Goal: Navigation & Orientation: Understand site structure

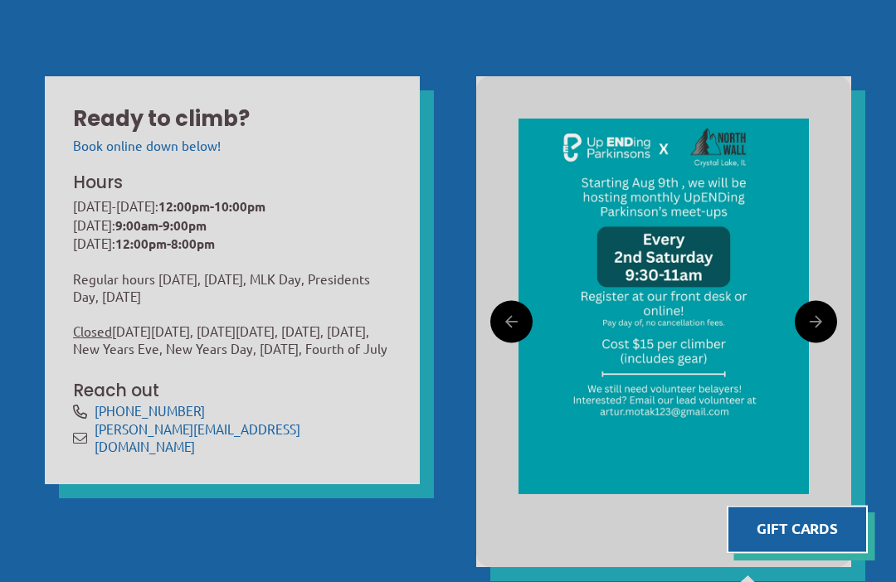
scroll to position [479, 0]
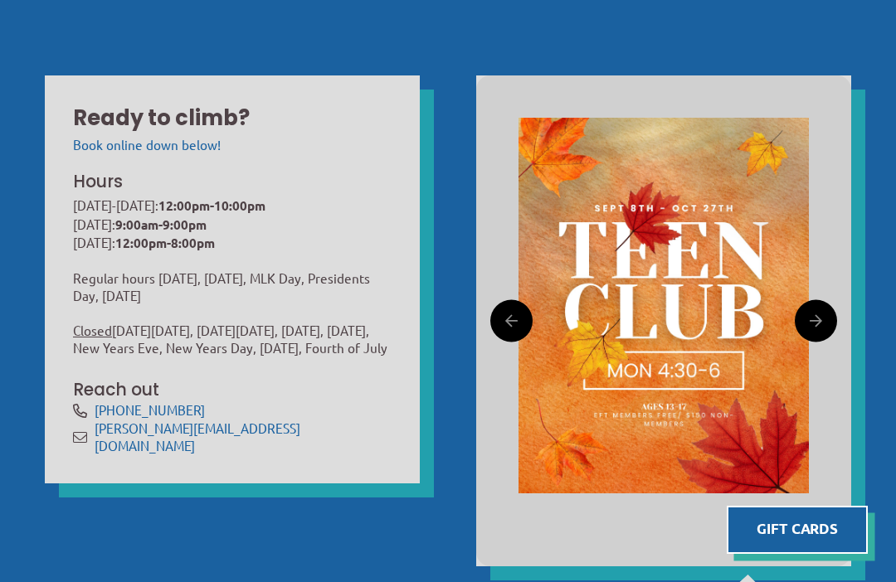
click at [812, 322] on icon at bounding box center [815, 320] width 12 height 24
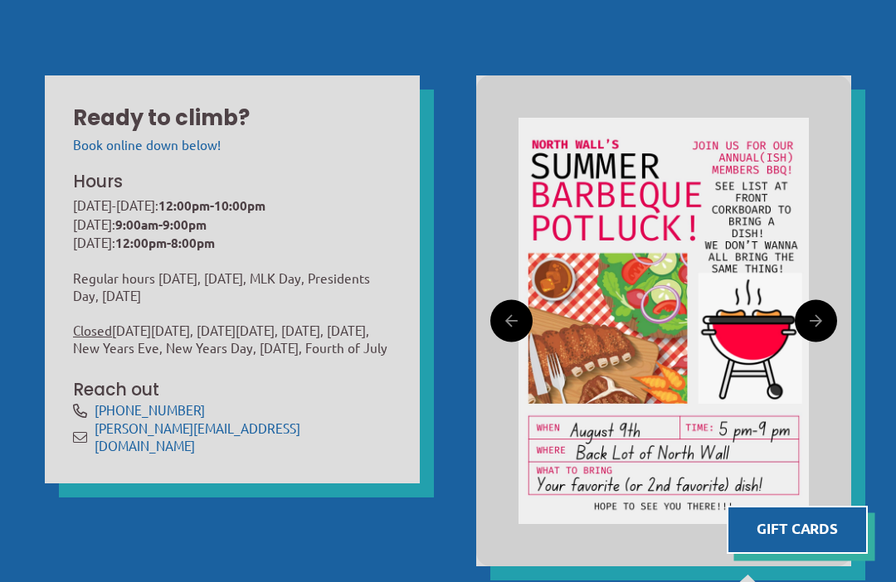
click at [819, 326] on icon at bounding box center [815, 320] width 12 height 24
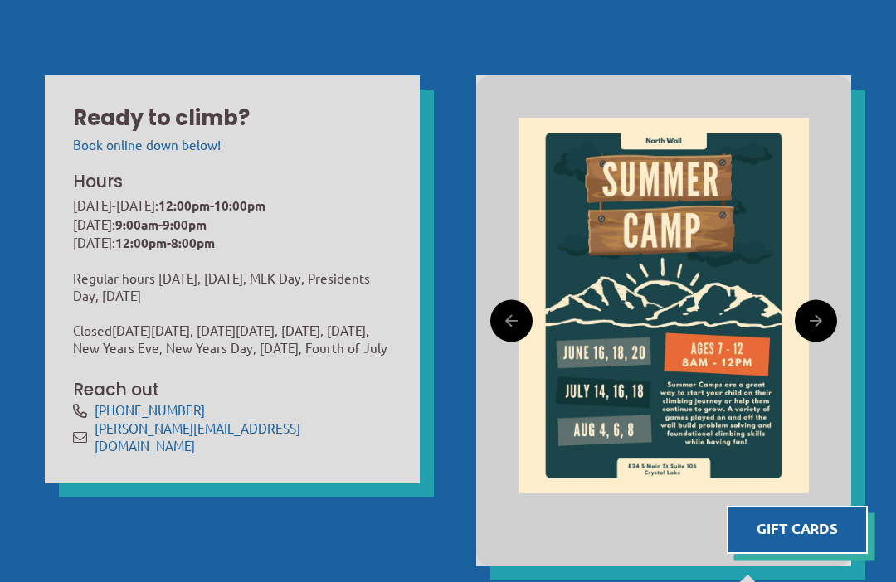
click at [822, 320] on link at bounding box center [815, 320] width 42 height 42
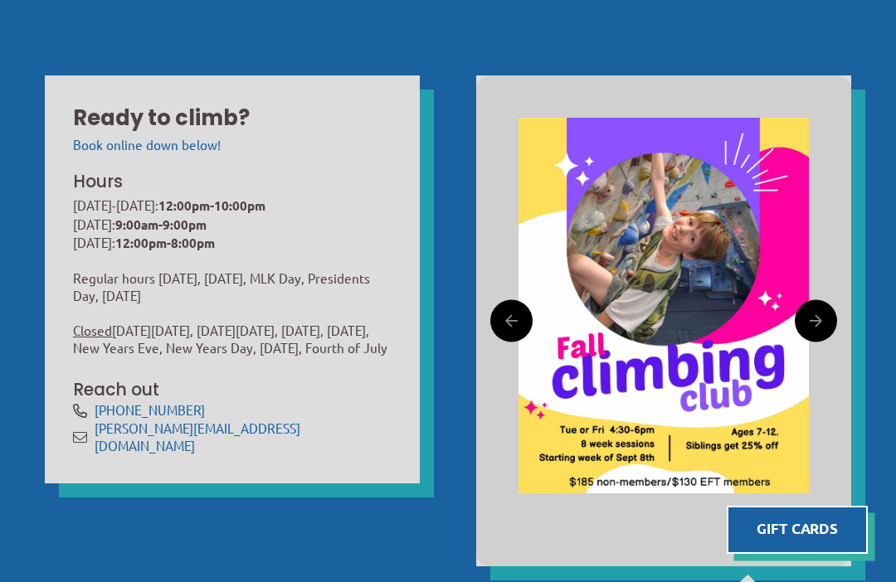
click at [522, 319] on link at bounding box center [511, 320] width 42 height 42
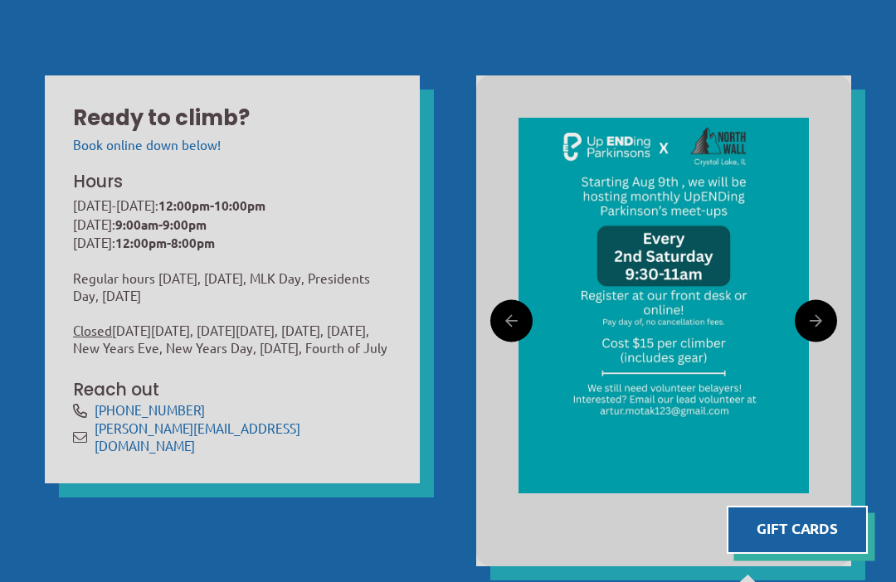
click at [705, 258] on img at bounding box center [663, 306] width 290 height 376
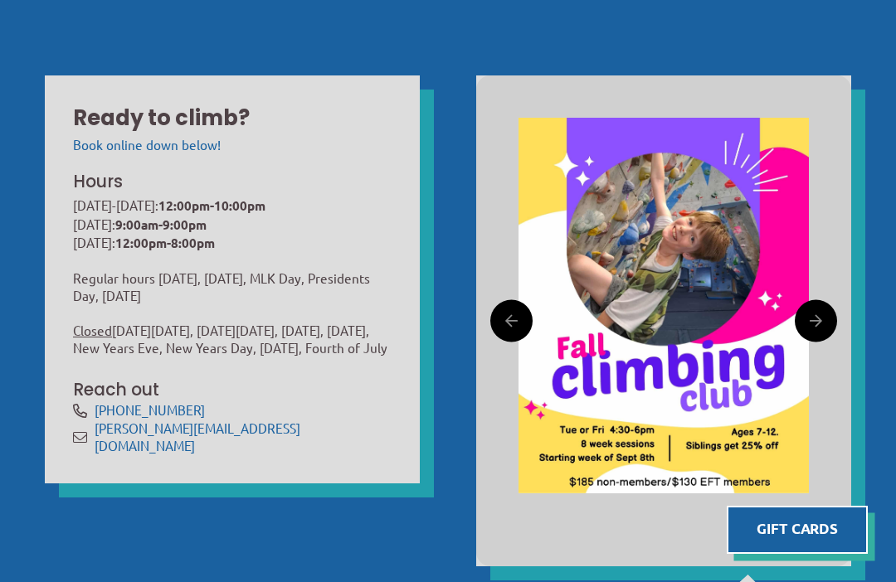
click at [805, 342] on img at bounding box center [663, 306] width 290 height 376
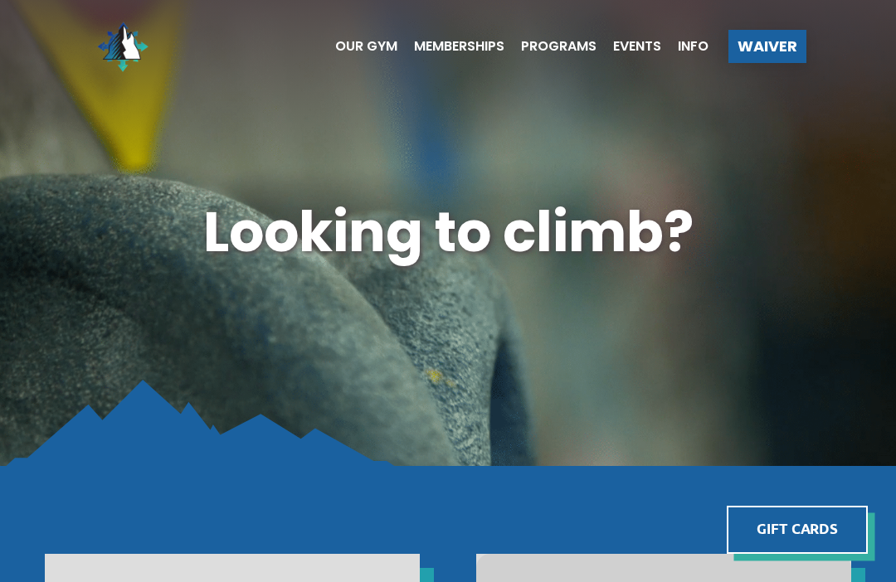
click at [548, 47] on span "Programs" at bounding box center [558, 46] width 75 height 13
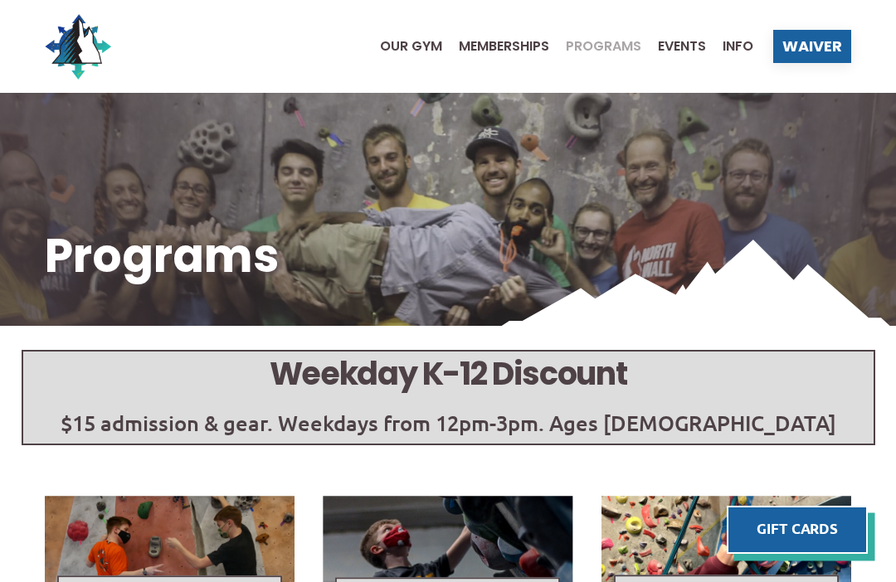
click at [686, 48] on span "Events" at bounding box center [682, 46] width 48 height 13
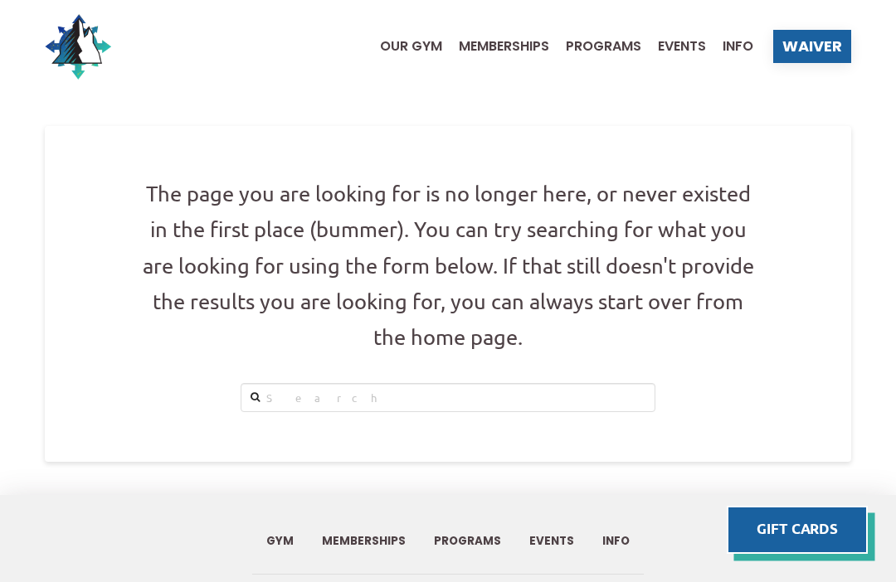
click at [412, 50] on span "Our Gym" at bounding box center [411, 46] width 62 height 13
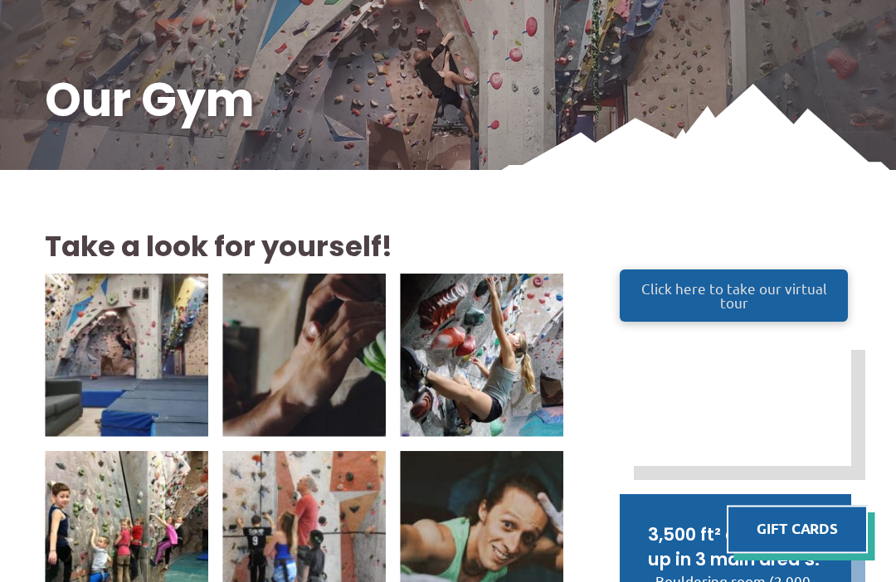
scroll to position [156, 0]
click at [751, 288] on span "Click here to take our virtual tour" at bounding box center [734, 295] width 196 height 28
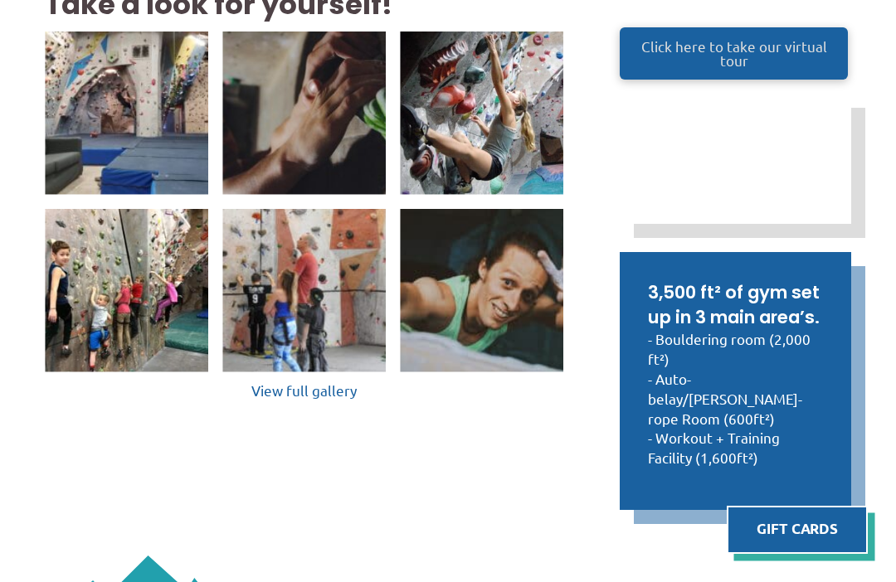
scroll to position [404, 0]
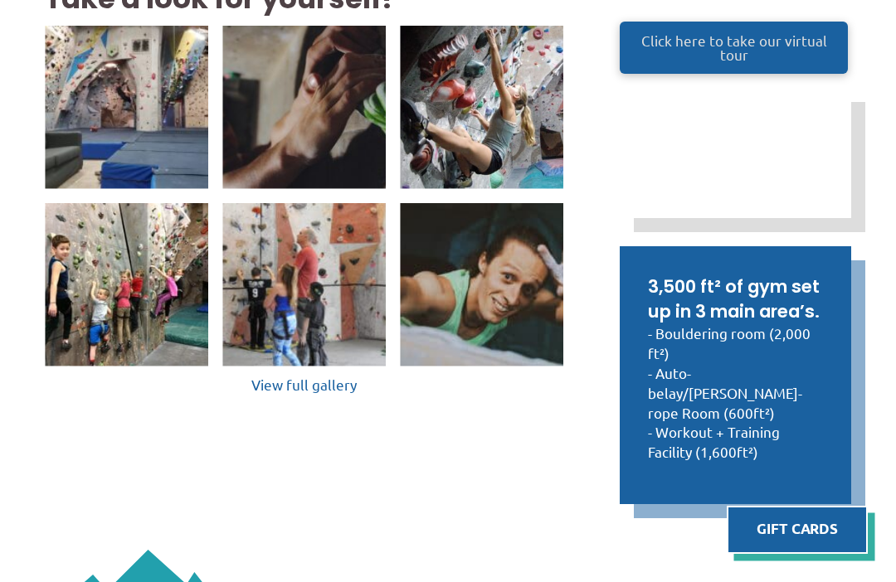
click at [134, 312] on img at bounding box center [126, 284] width 163 height 163
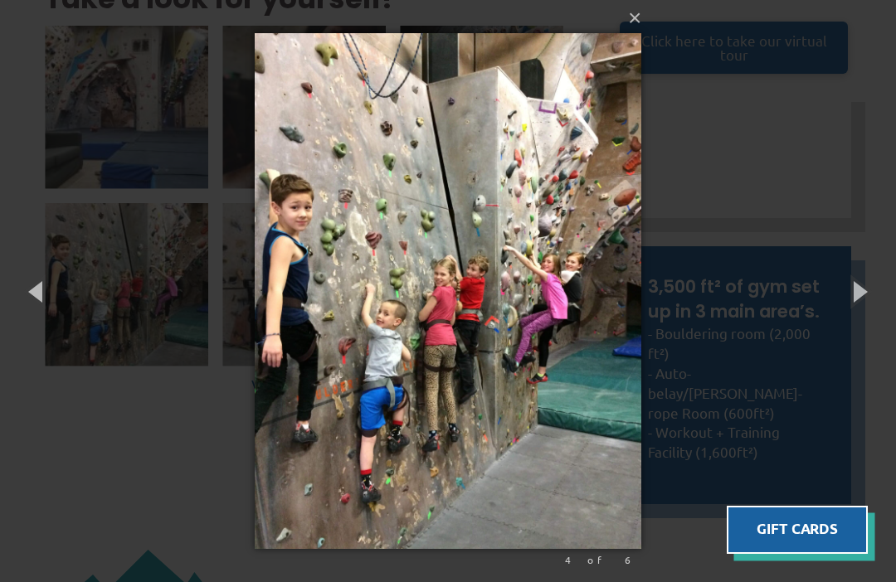
click at [640, 18] on button "×" at bounding box center [453, 18] width 387 height 36
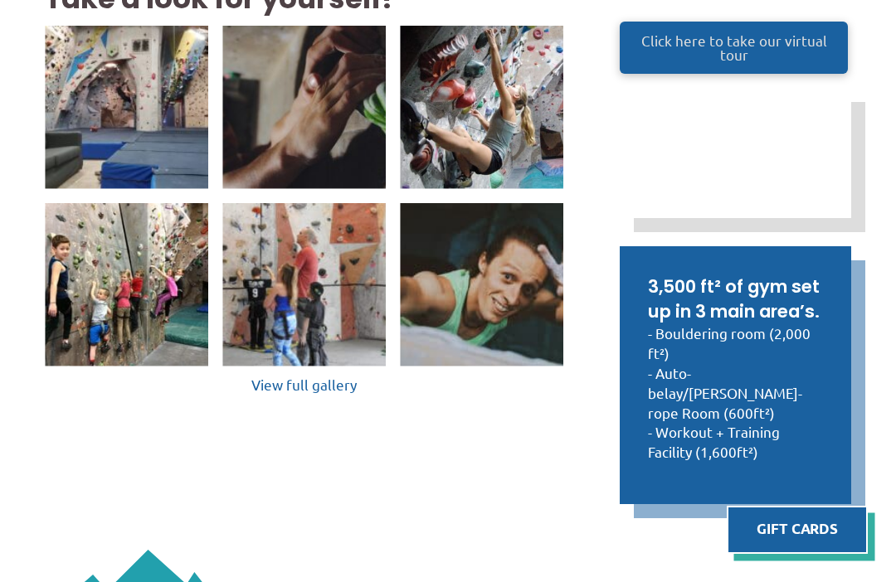
click at [332, 299] on img at bounding box center [303, 284] width 163 height 163
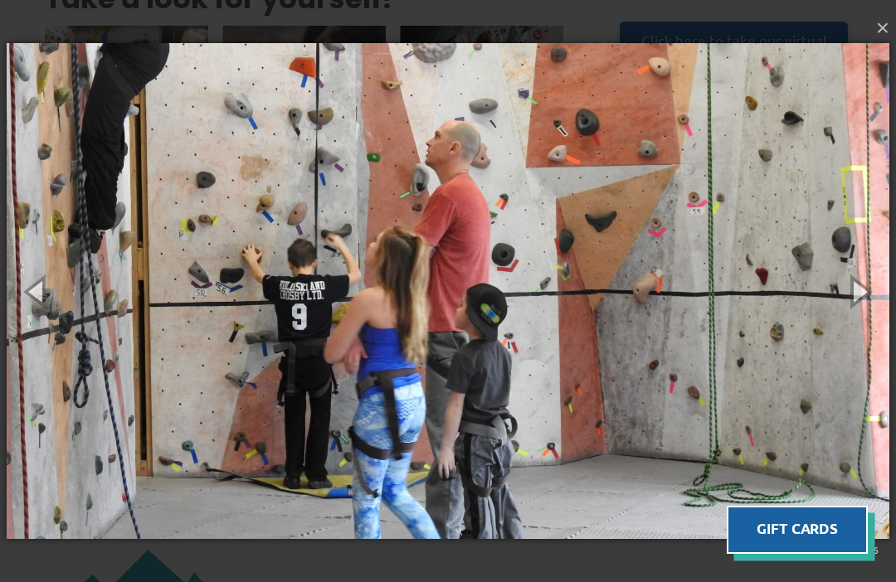
click at [853, 293] on button "button" at bounding box center [858, 290] width 75 height 91
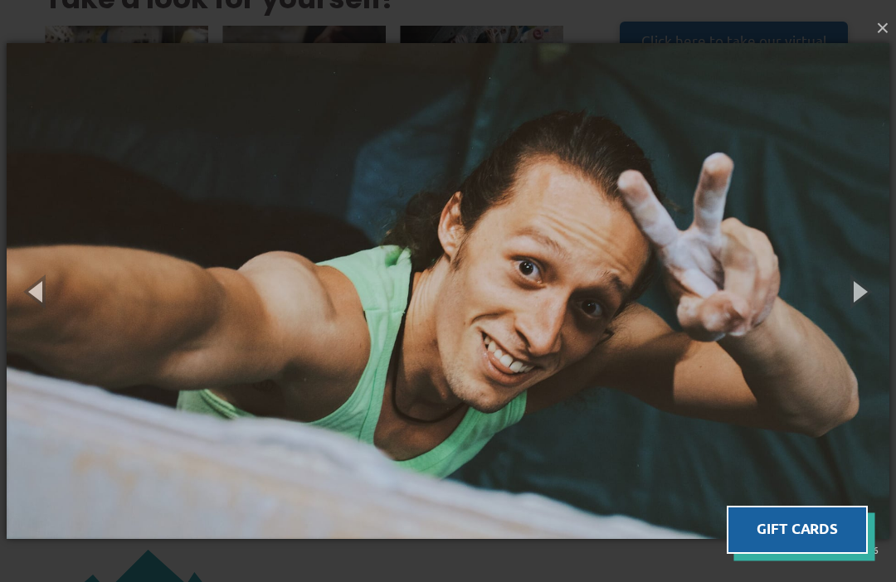
click at [853, 305] on button "button" at bounding box center [858, 290] width 75 height 91
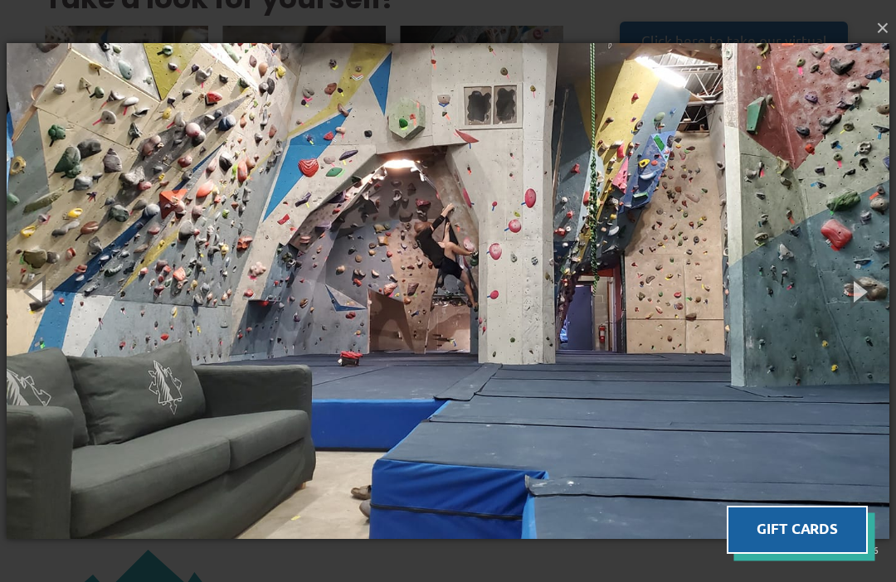
click at [848, 291] on button "button" at bounding box center [858, 290] width 75 height 91
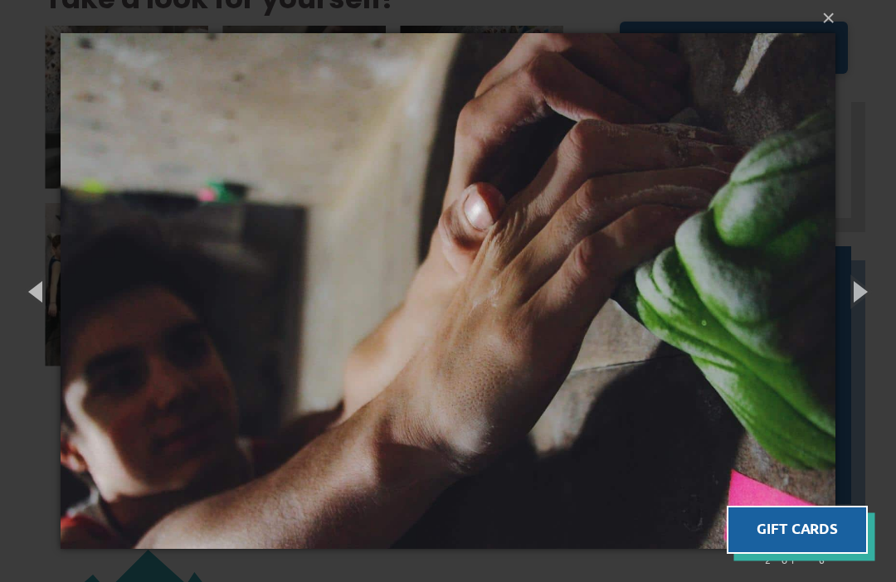
click at [858, 299] on button "button" at bounding box center [858, 290] width 75 height 91
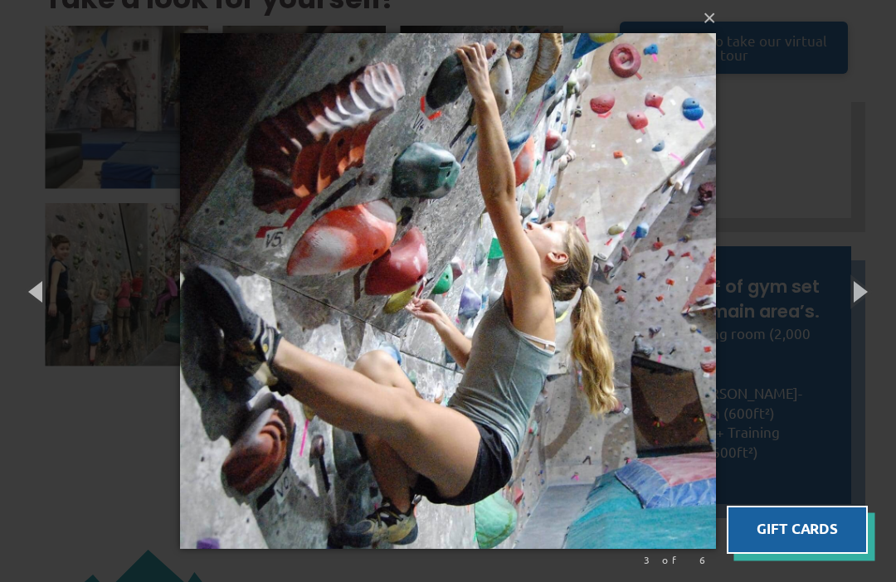
click at [860, 286] on button "button" at bounding box center [858, 290] width 75 height 91
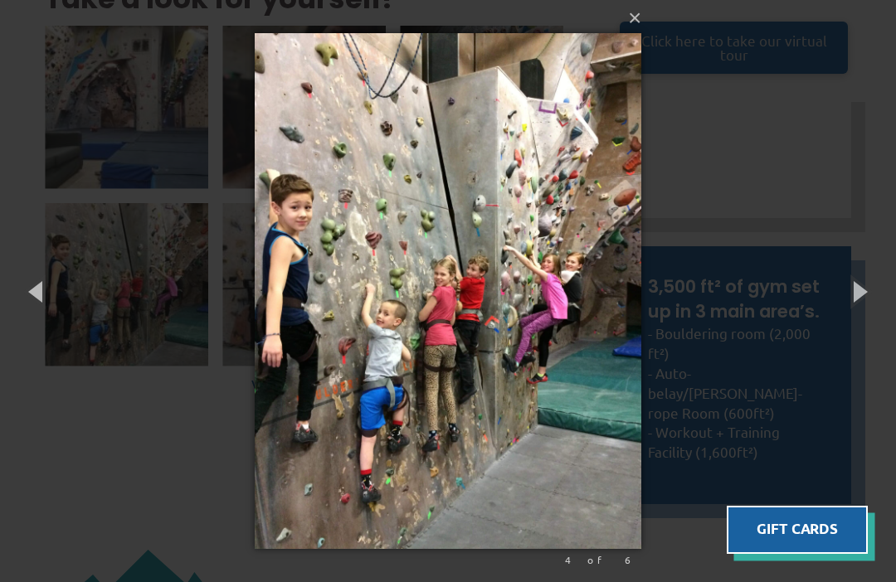
click at [856, 292] on button "button" at bounding box center [858, 290] width 75 height 91
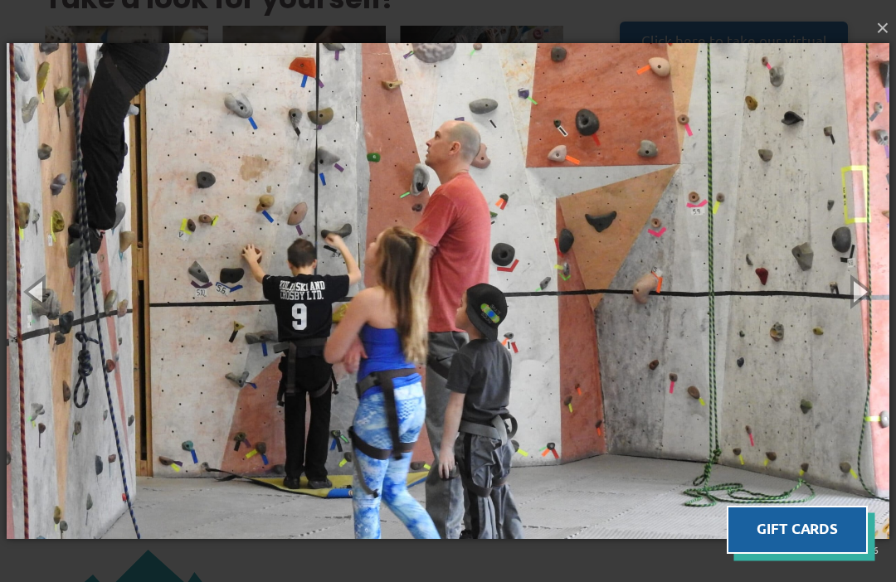
click at [847, 281] on button "button" at bounding box center [858, 290] width 75 height 91
